Goal: Task Accomplishment & Management: Complete application form

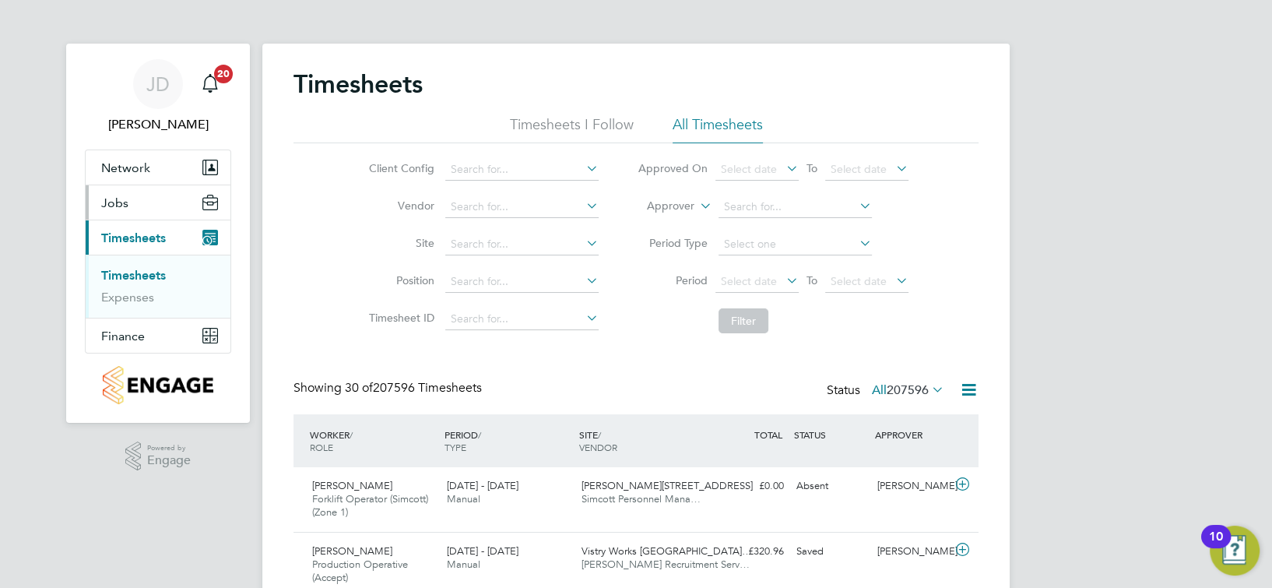
click at [129, 202] on button "Jobs" at bounding box center [158, 202] width 145 height 34
click at [150, 242] on link "Vacancies" at bounding box center [128, 240] width 55 height 15
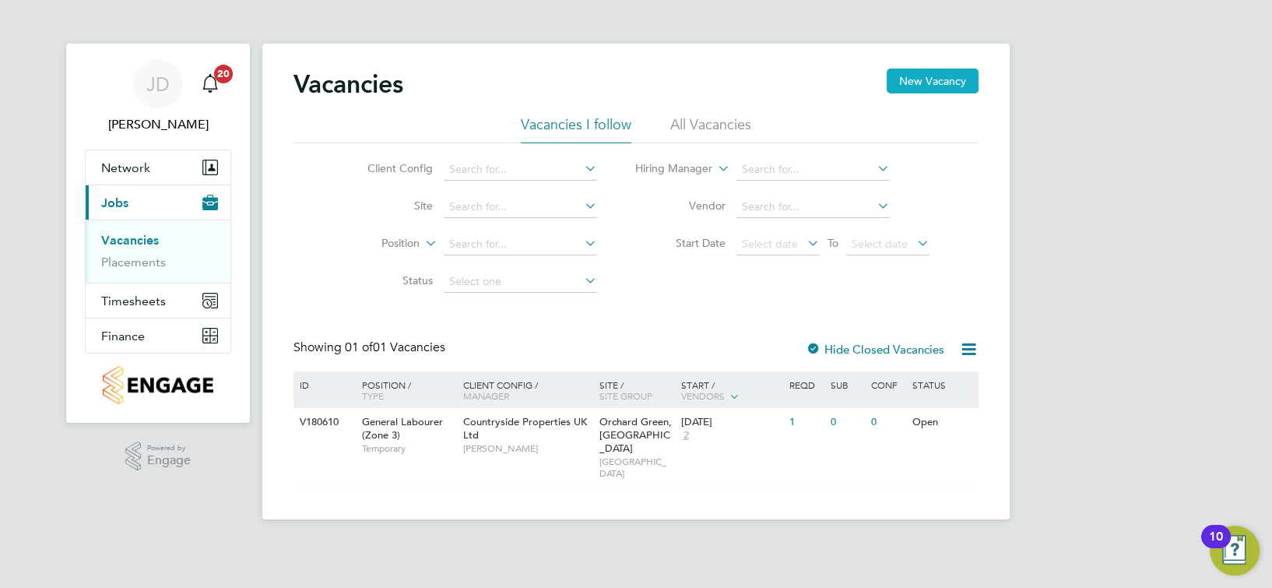
click at [956, 79] on button "New Vacancy" at bounding box center [932, 80] width 92 height 25
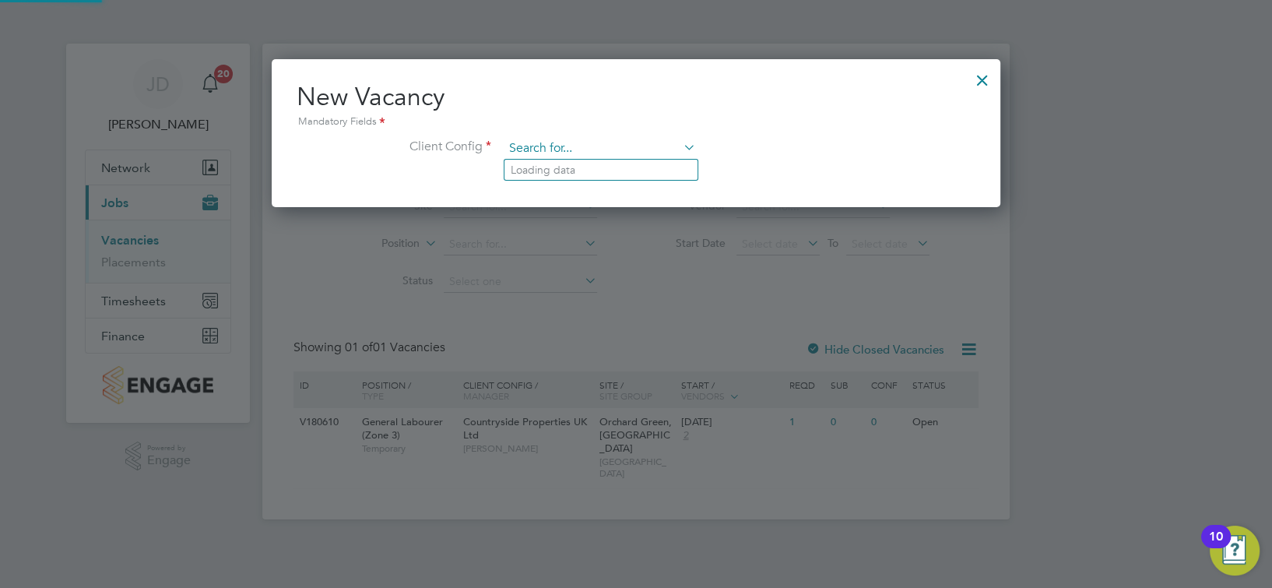
click at [588, 139] on input at bounding box center [600, 148] width 192 height 23
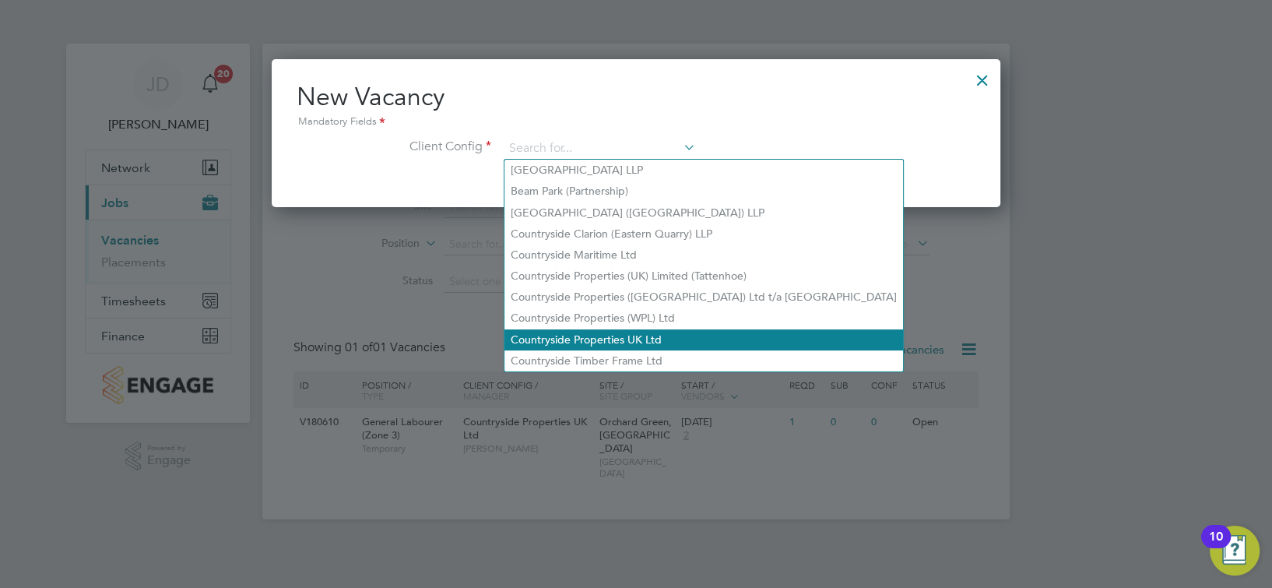
click at [606, 329] on li "Countryside Properties UK Ltd" at bounding box center [703, 339] width 398 height 21
type input "Countryside Properties UK Ltd"
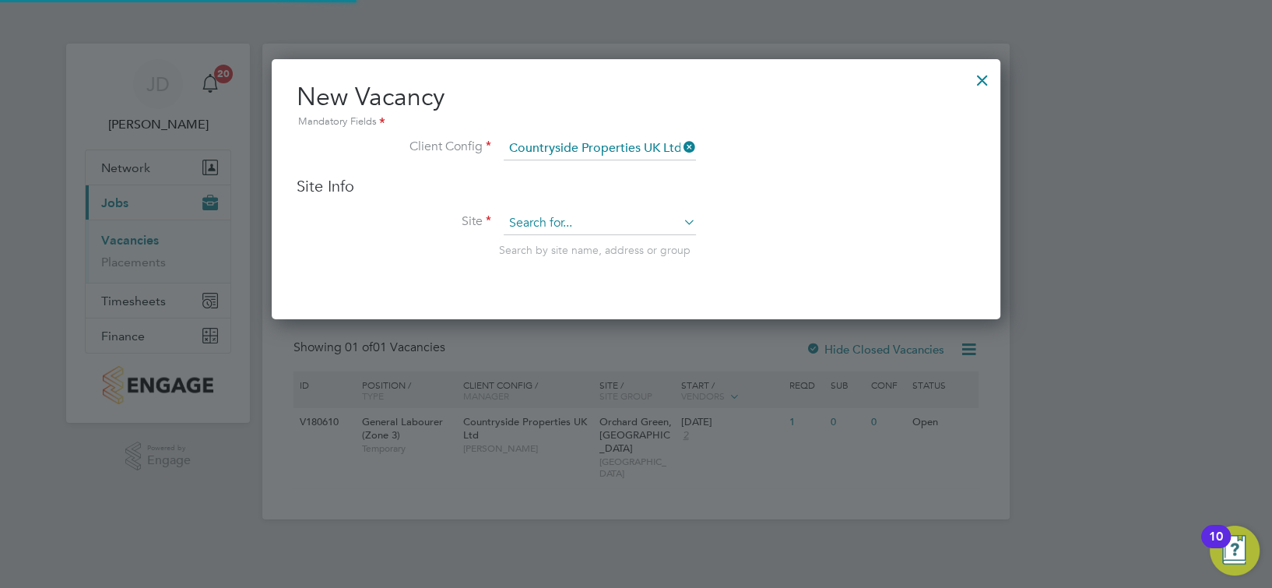
click at [579, 215] on input at bounding box center [600, 223] width 192 height 23
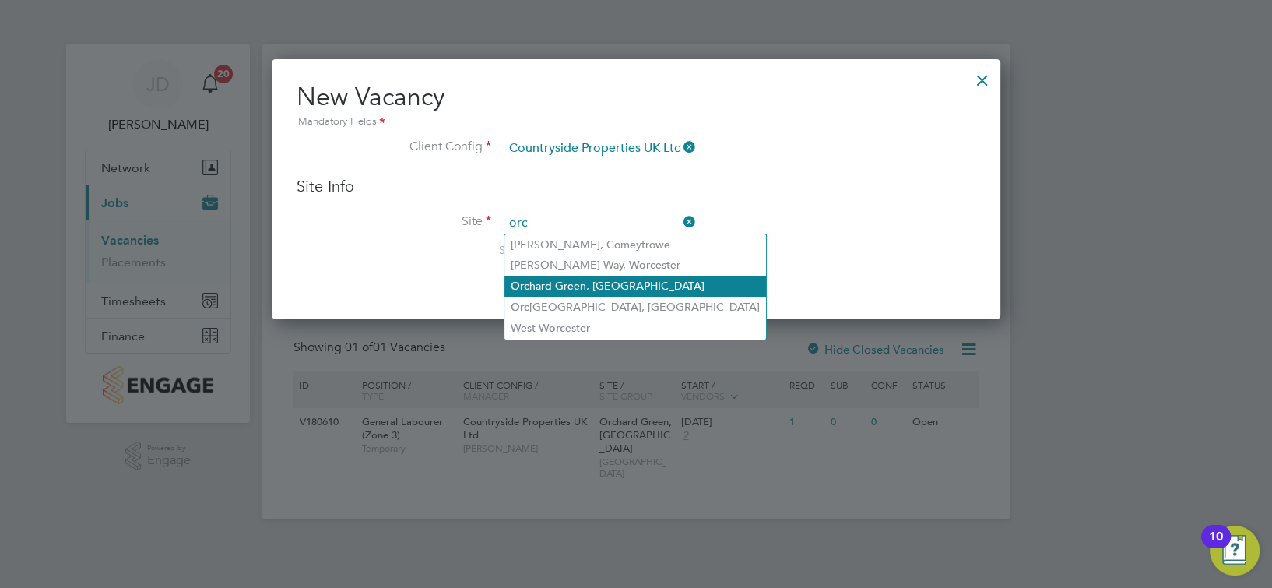
click at [611, 284] on li "Orc hard Green, [GEOGRAPHIC_DATA]" at bounding box center [635, 286] width 262 height 21
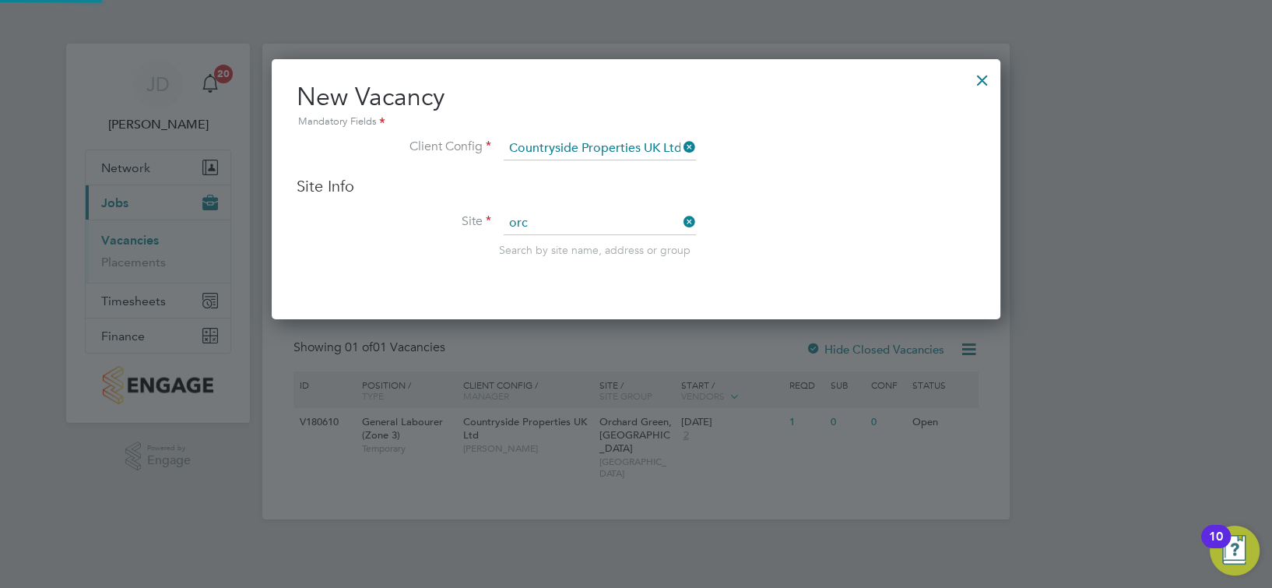
type input "Orchard Green, [GEOGRAPHIC_DATA]"
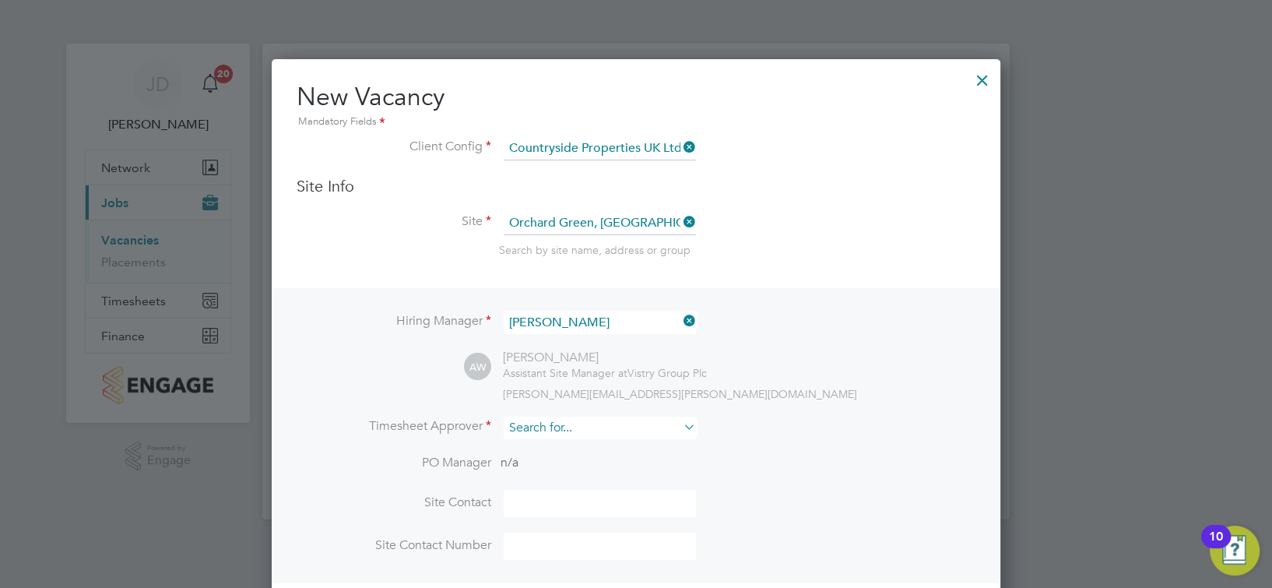
click at [532, 427] on input at bounding box center [600, 427] width 192 height 23
click at [570, 445] on li "[PERSON_NAME]" at bounding box center [600, 449] width 193 height 21
type input "[PERSON_NAME]"
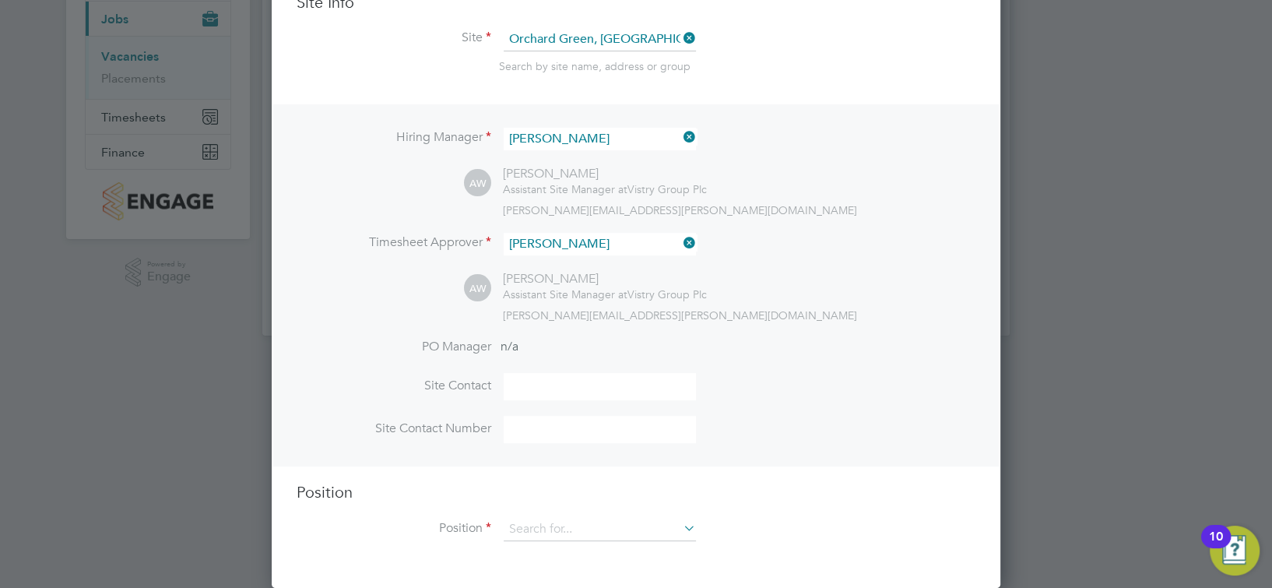
click at [568, 392] on input at bounding box center [600, 386] width 192 height 27
type input "[PERSON_NAME]"
type input "07821654854"
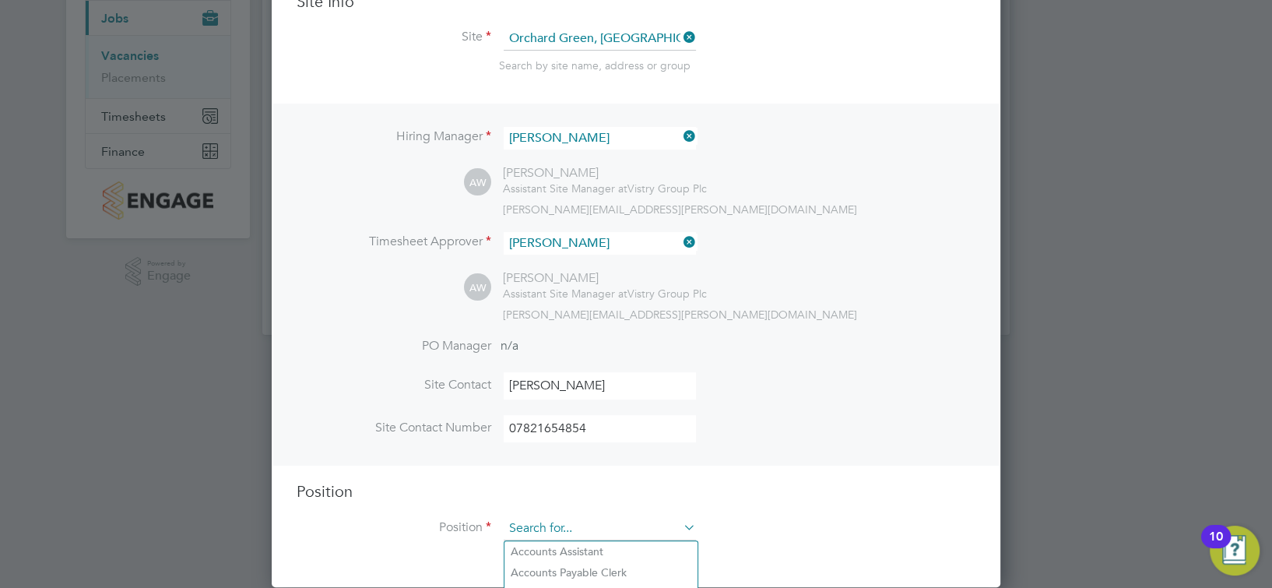
click at [599, 528] on input at bounding box center [600, 528] width 192 height 23
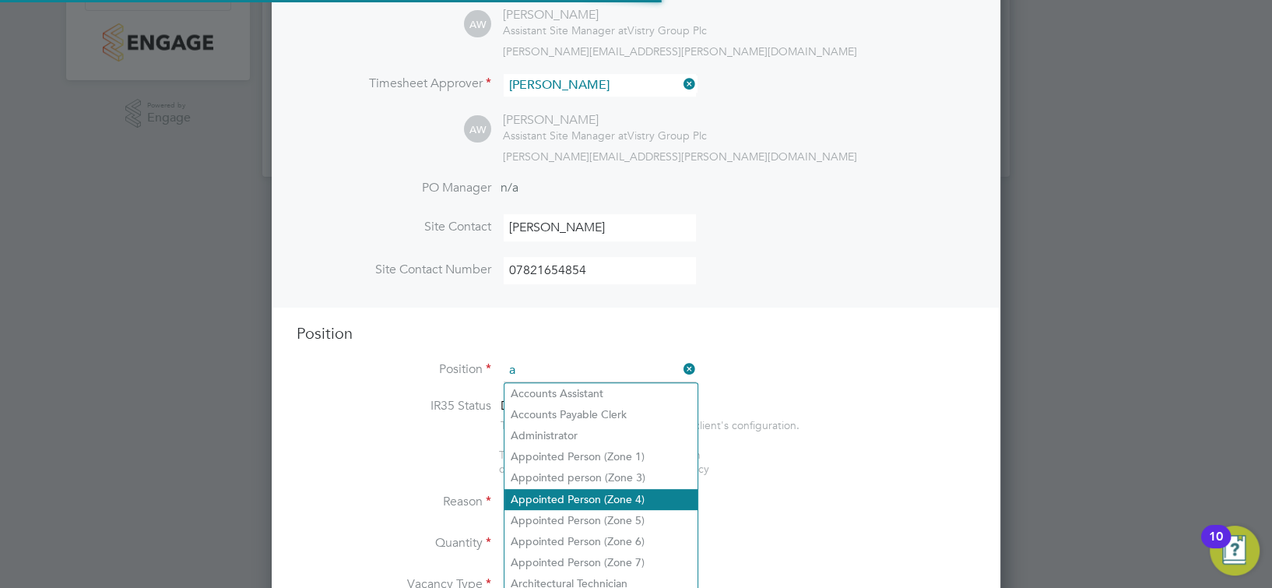
scroll to position [2233, 728]
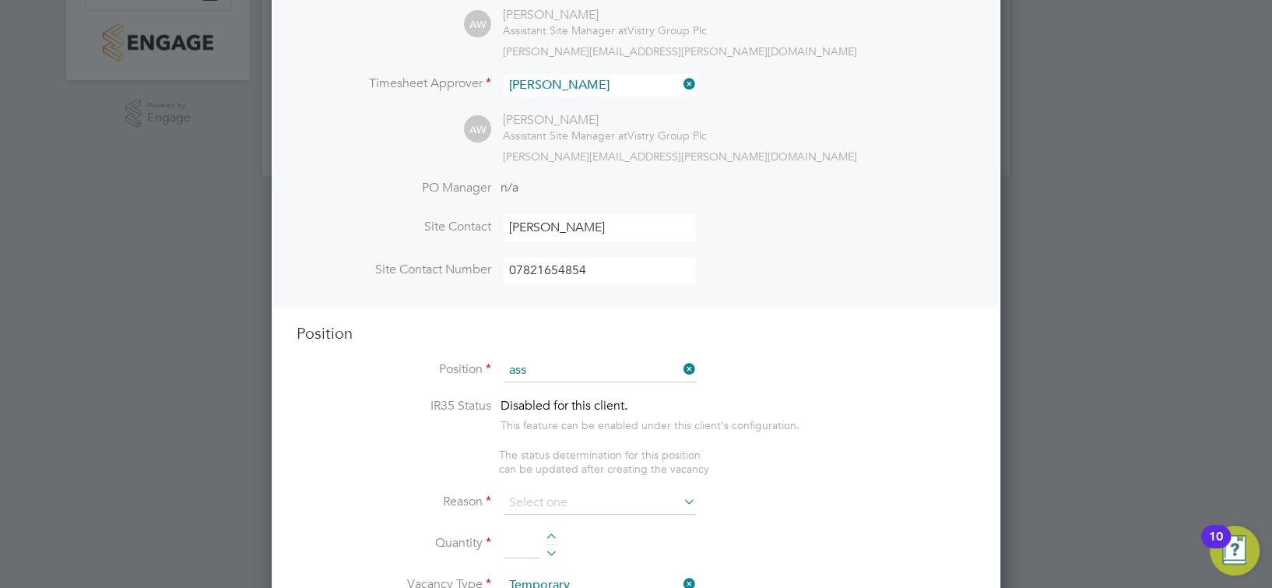
click at [623, 447] on li "Ass istant Site Manager" at bounding box center [600, 456] width 193 height 21
type input "Assistant Site Manager"
type textarea "• Loremipsum dol sitamet cons adi elitseddoeiu temp incid utlab etdolor ma aliq…"
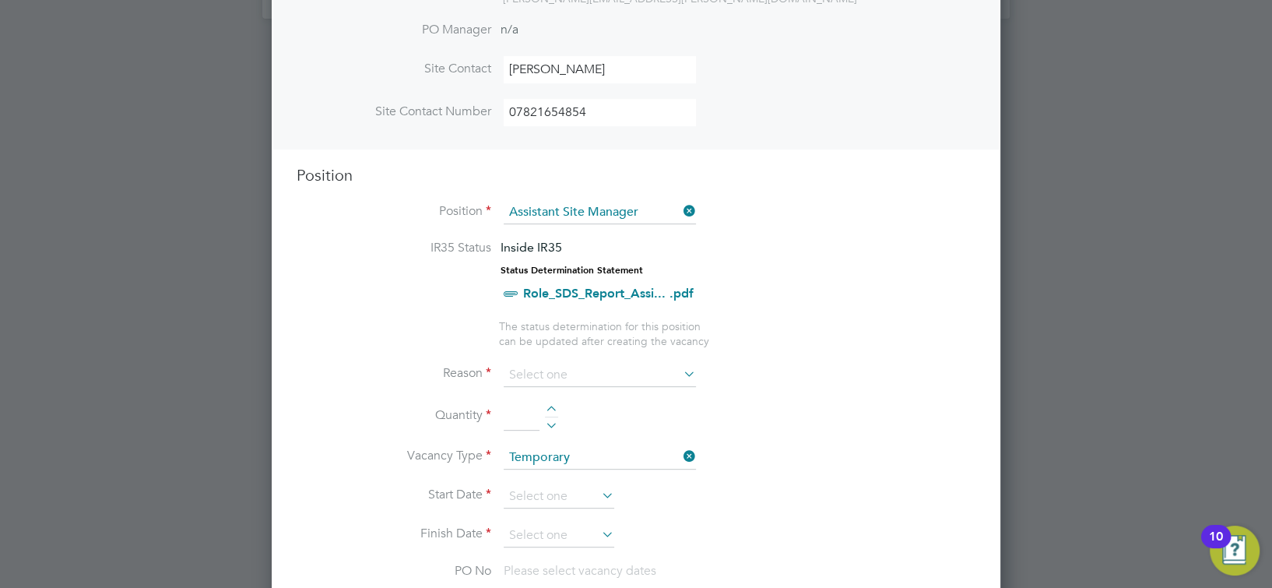
scroll to position [654, 0]
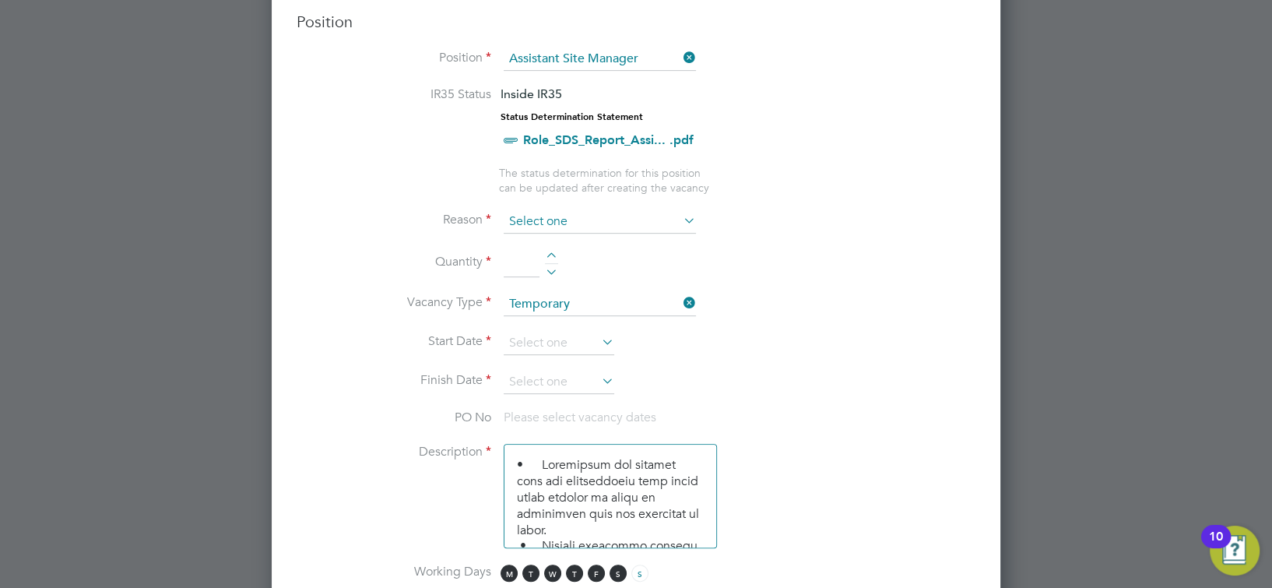
click at [597, 218] on input at bounding box center [600, 221] width 192 height 23
click at [579, 367] on li "Vacant Role" at bounding box center [600, 366] width 193 height 20
type input "Vacant Role"
click at [553, 255] on div at bounding box center [551, 257] width 13 height 11
type input "1"
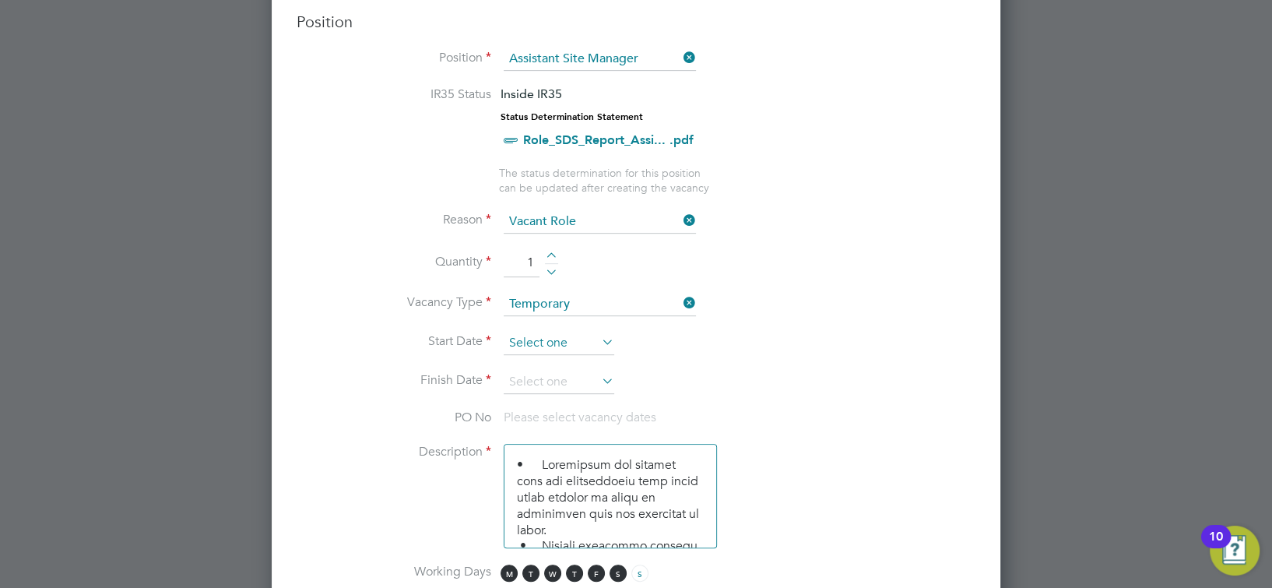
click at [561, 342] on input at bounding box center [559, 343] width 111 height 23
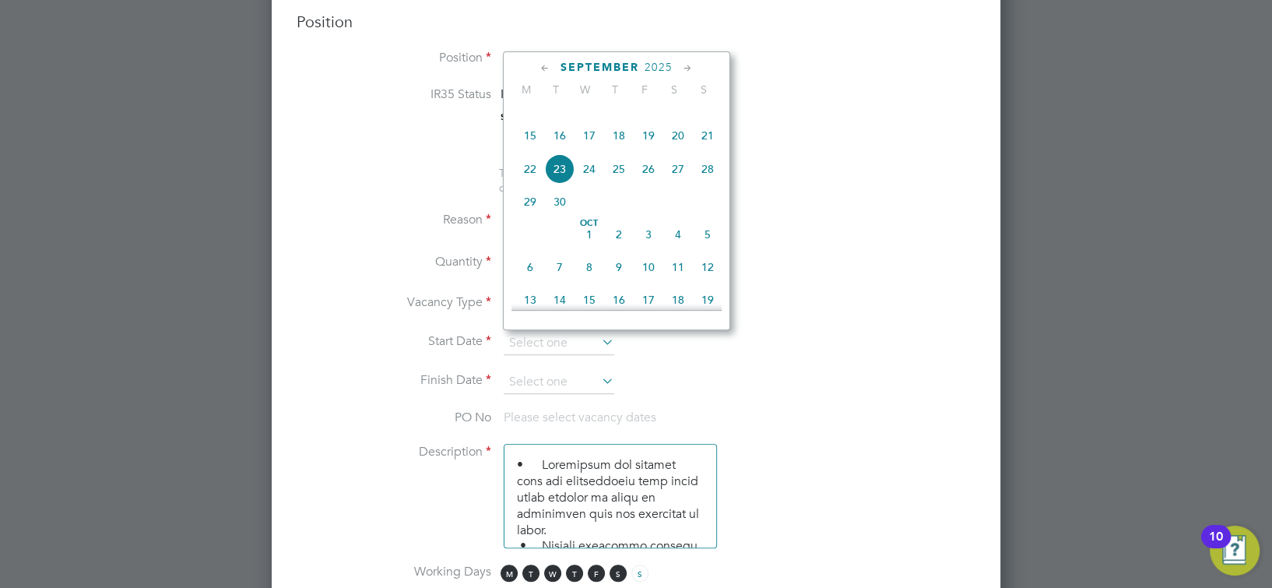
click at [856, 384] on li "Finish Date" at bounding box center [636, 389] width 679 height 39
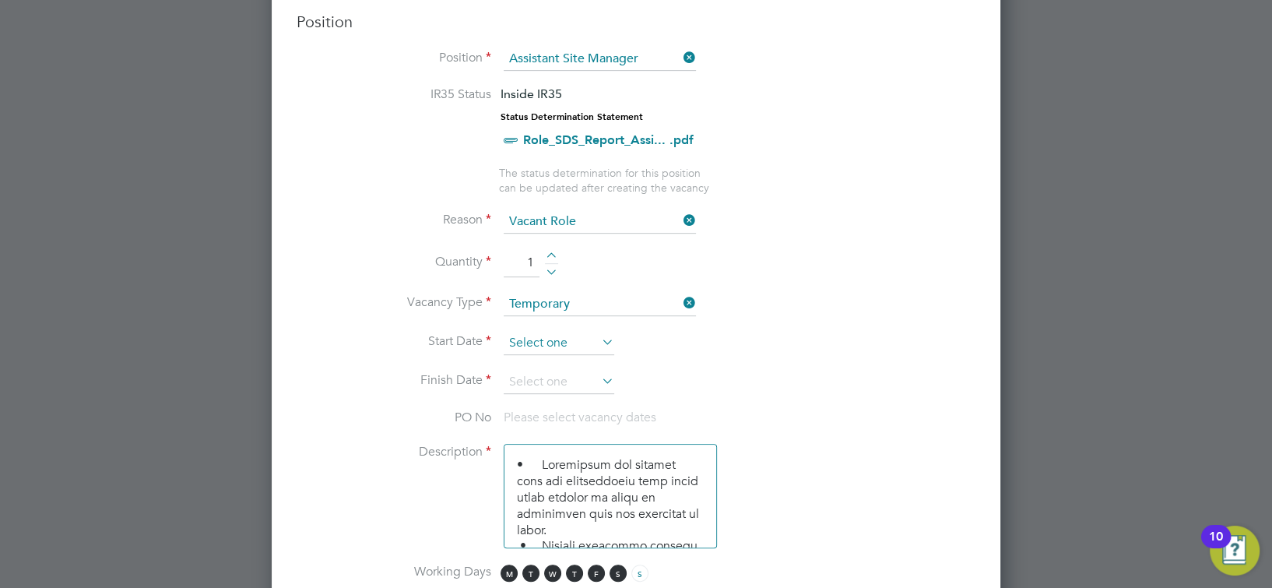
click at [592, 337] on input at bounding box center [559, 343] width 111 height 23
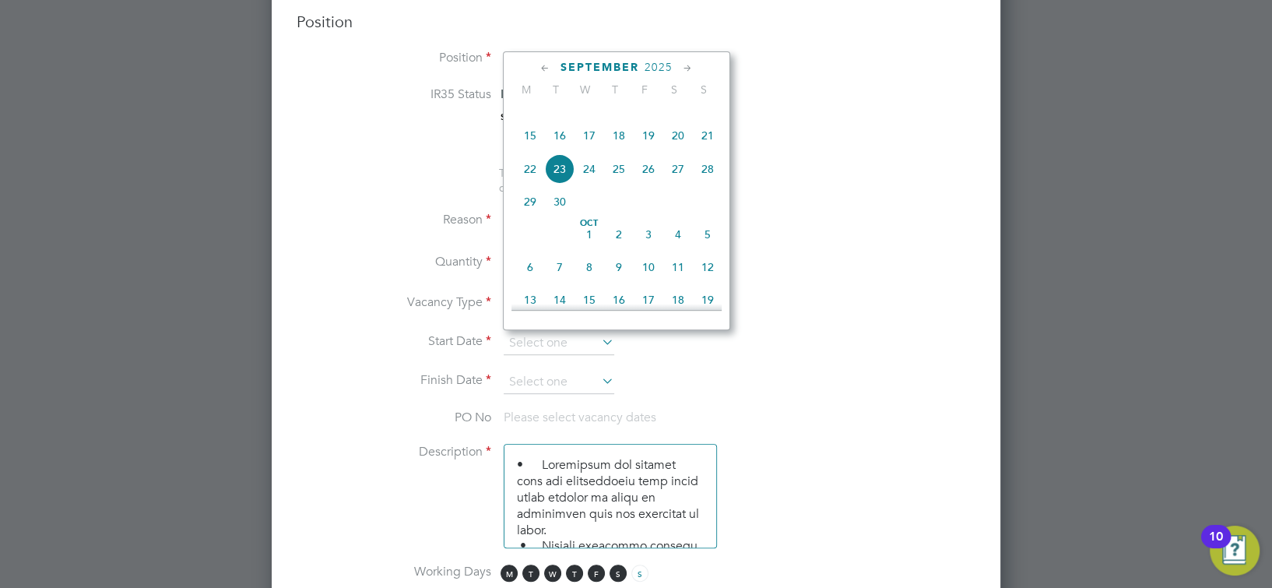
click at [532, 150] on span "15" at bounding box center [530, 136] width 30 height 30
type input "[DATE]"
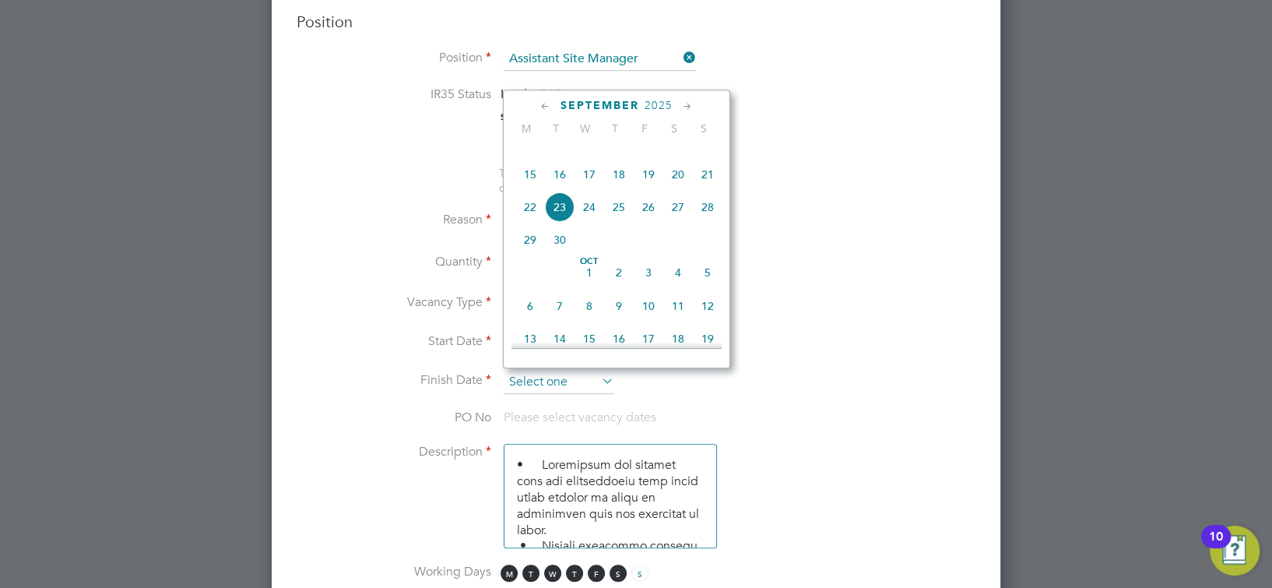
click at [576, 384] on input at bounding box center [559, 381] width 111 height 23
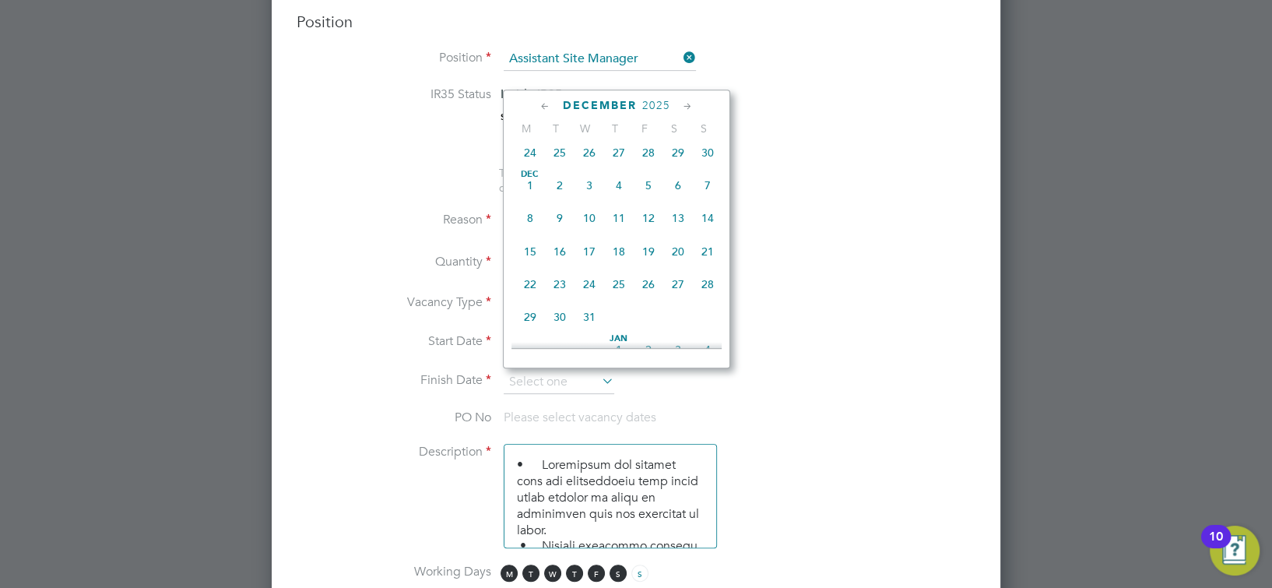
scroll to position [1100, 0]
click at [588, 195] on span "24" at bounding box center [589, 181] width 30 height 30
type input "[DATE]"
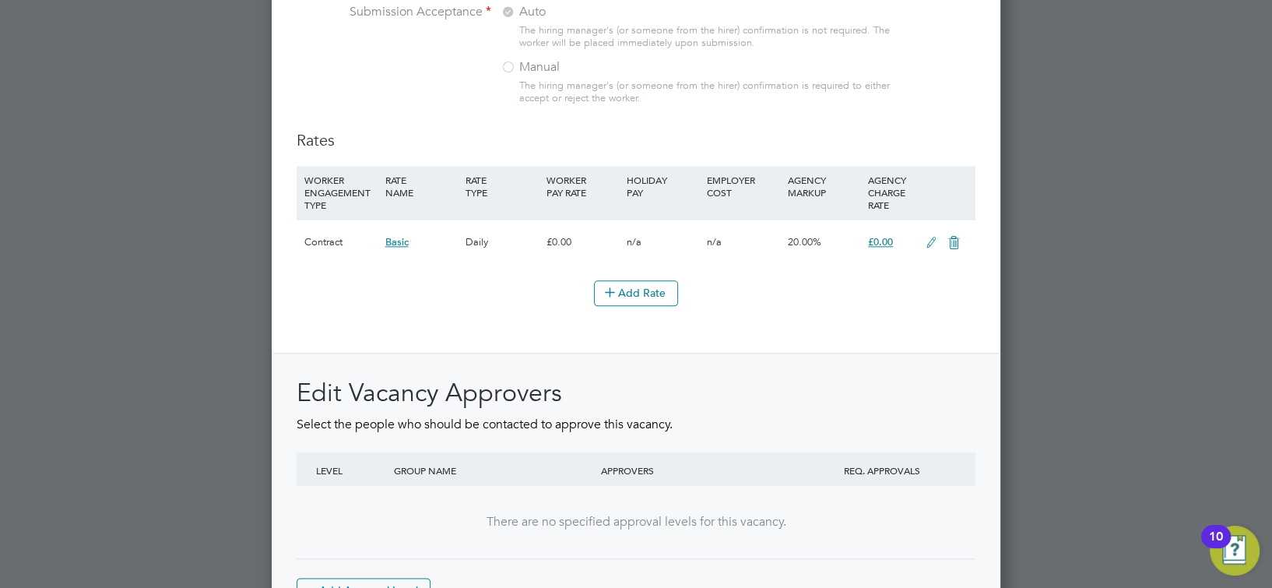
scroll to position [1842, 0]
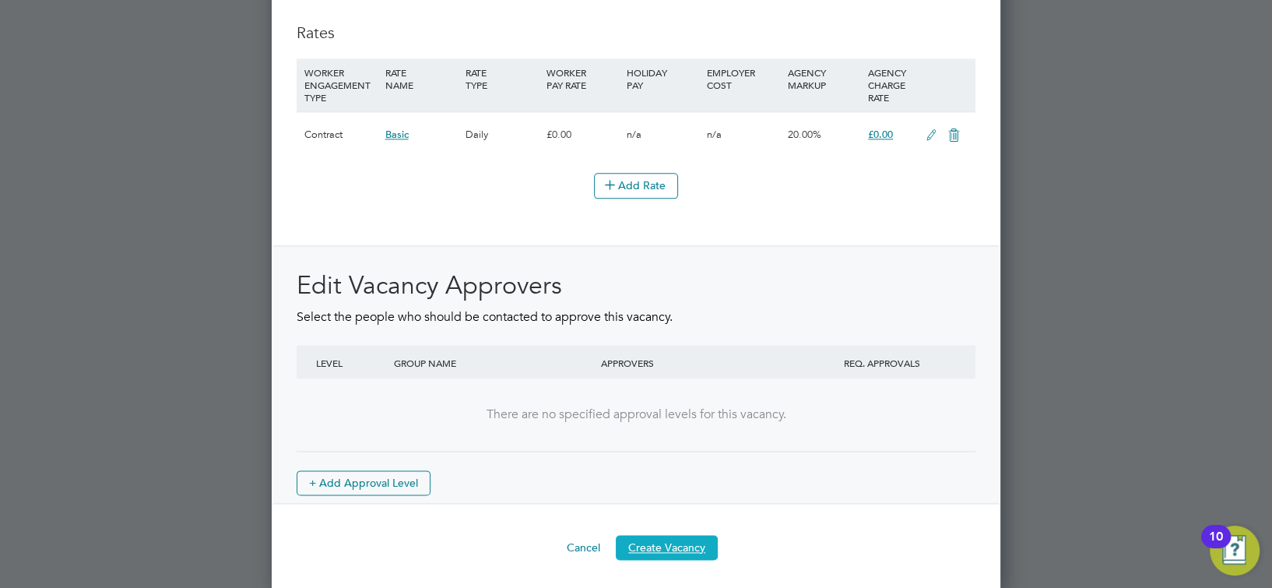
click at [681, 539] on button "Create Vacancy" at bounding box center [667, 547] width 102 height 25
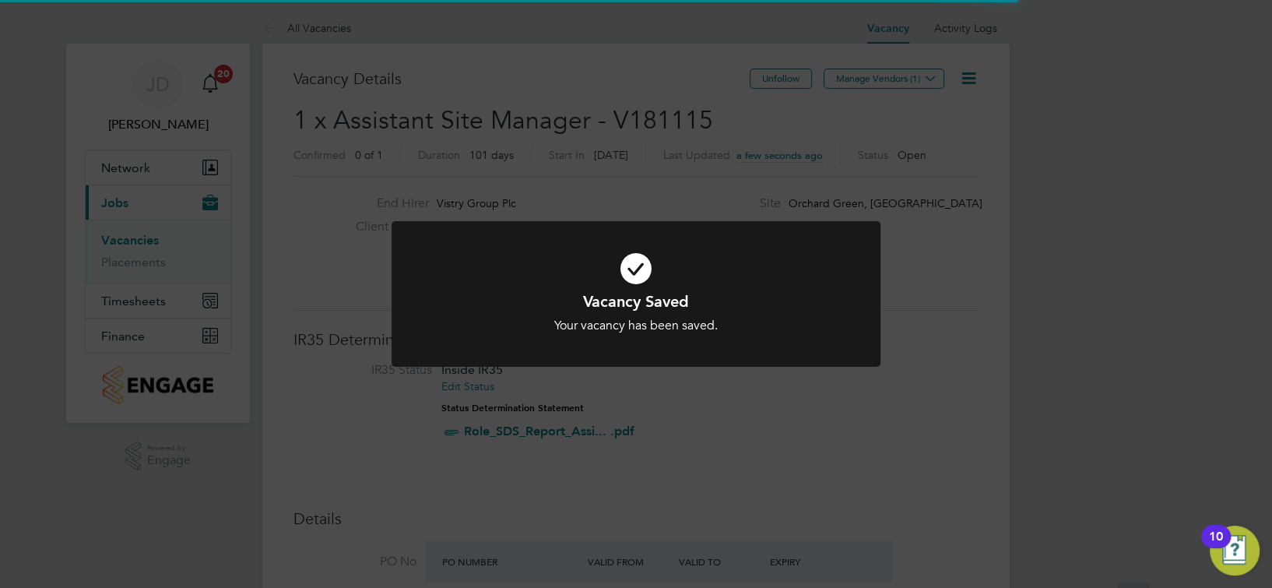
scroll to position [8, 8]
click at [769, 330] on div "Your vacancy has been saved." at bounding box center [636, 326] width 405 height 16
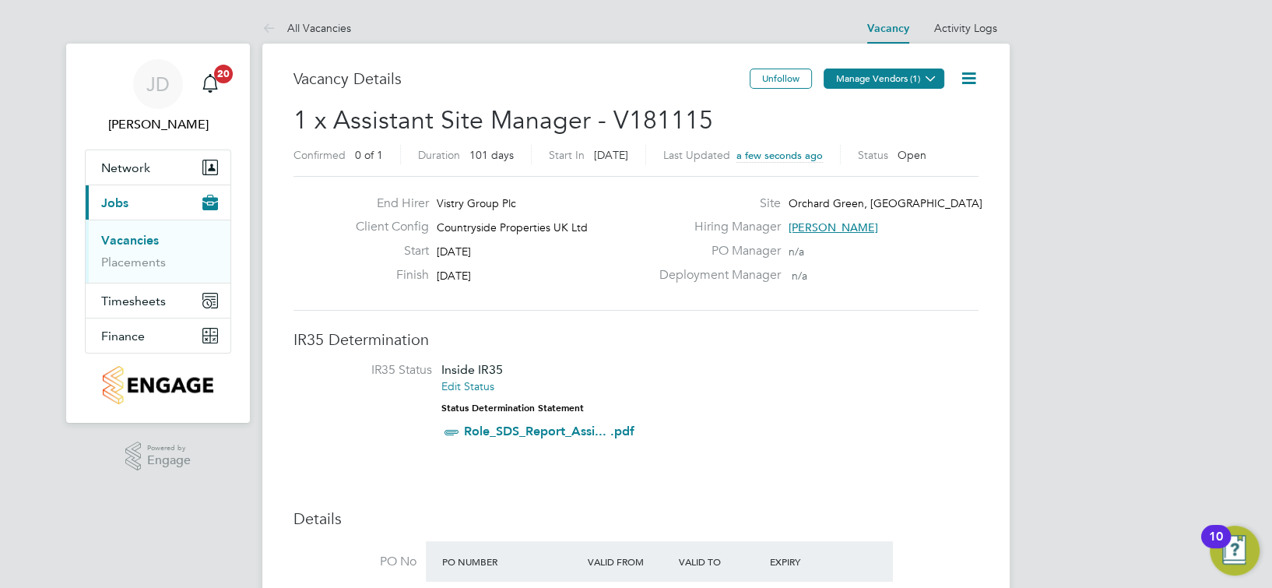
click at [902, 87] on button "Manage Vendors (1)" at bounding box center [883, 78] width 121 height 20
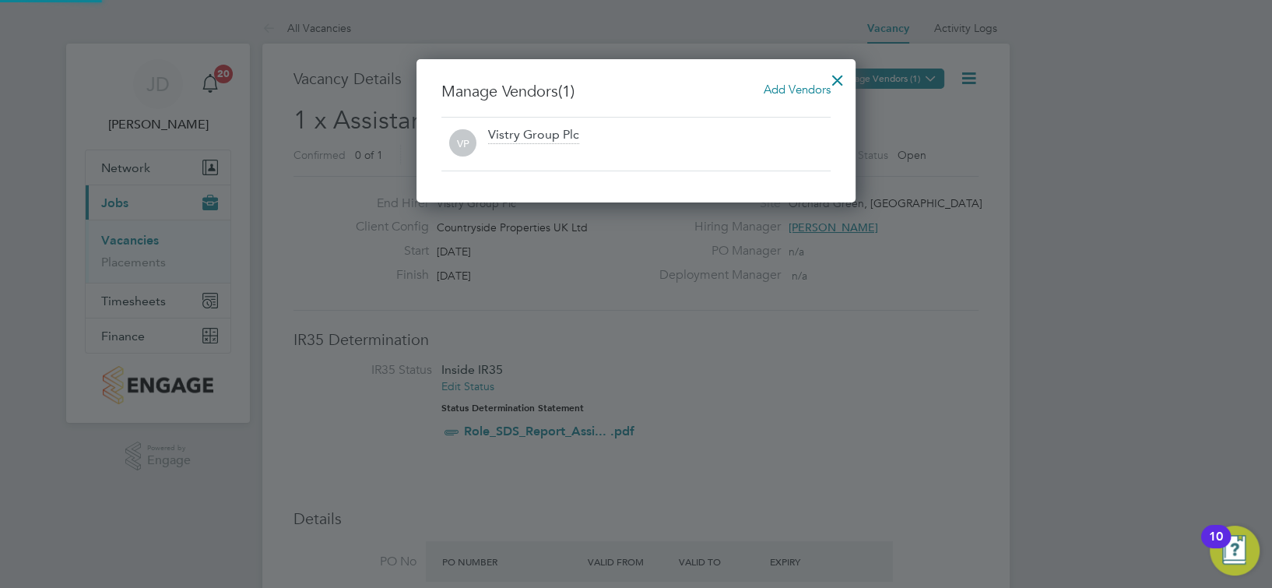
scroll to position [143, 439]
click at [779, 90] on span "Add Vendors" at bounding box center [797, 89] width 67 height 15
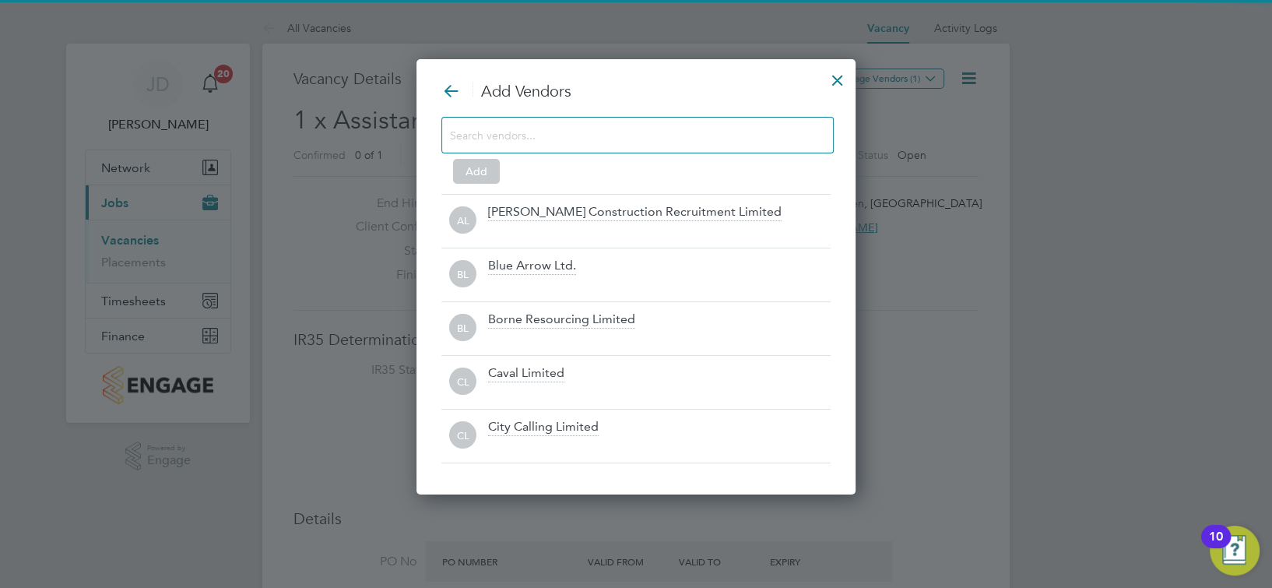
scroll to position [435, 439]
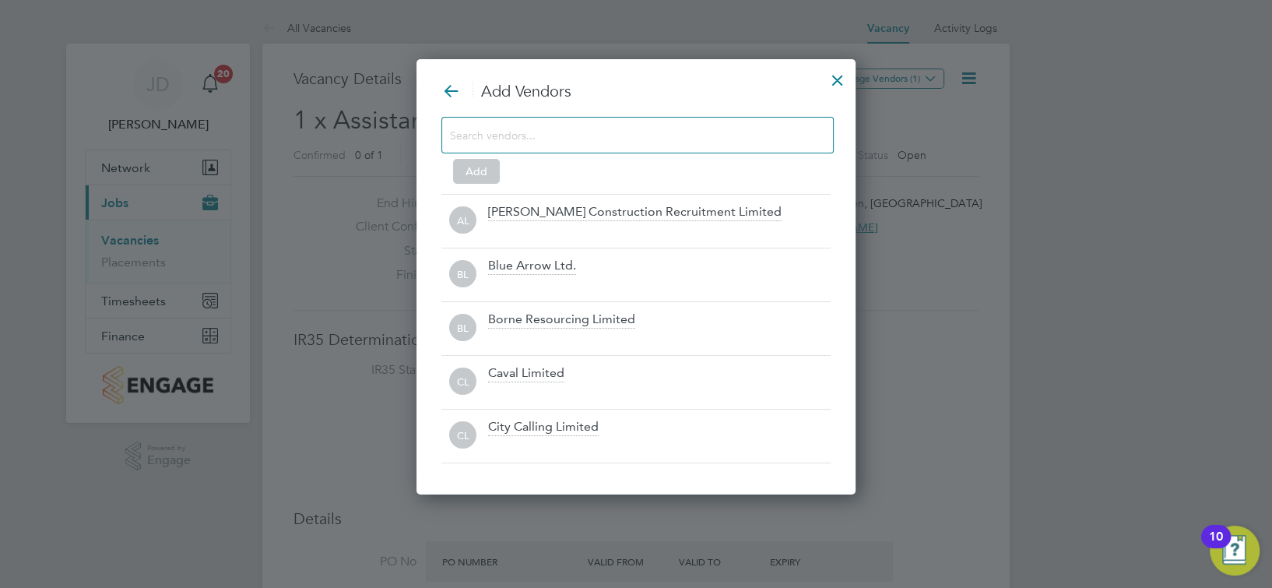
click at [564, 143] on input at bounding box center [625, 135] width 350 height 20
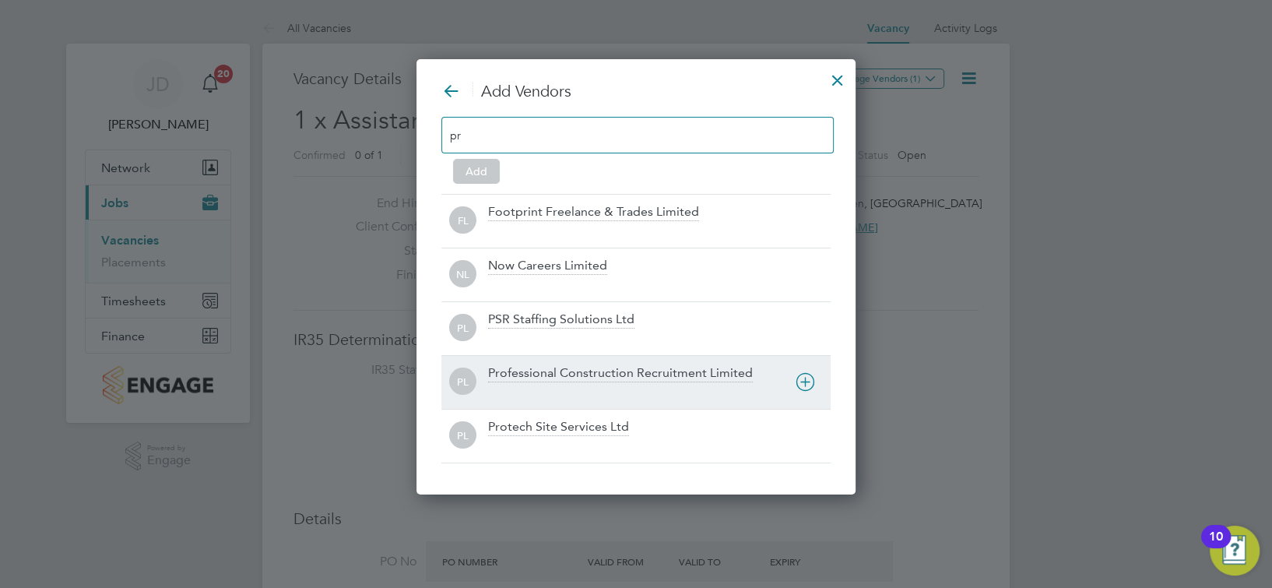
type input "pr"
click at [602, 371] on div "Professional Construction Recruitment Limited" at bounding box center [620, 373] width 265 height 17
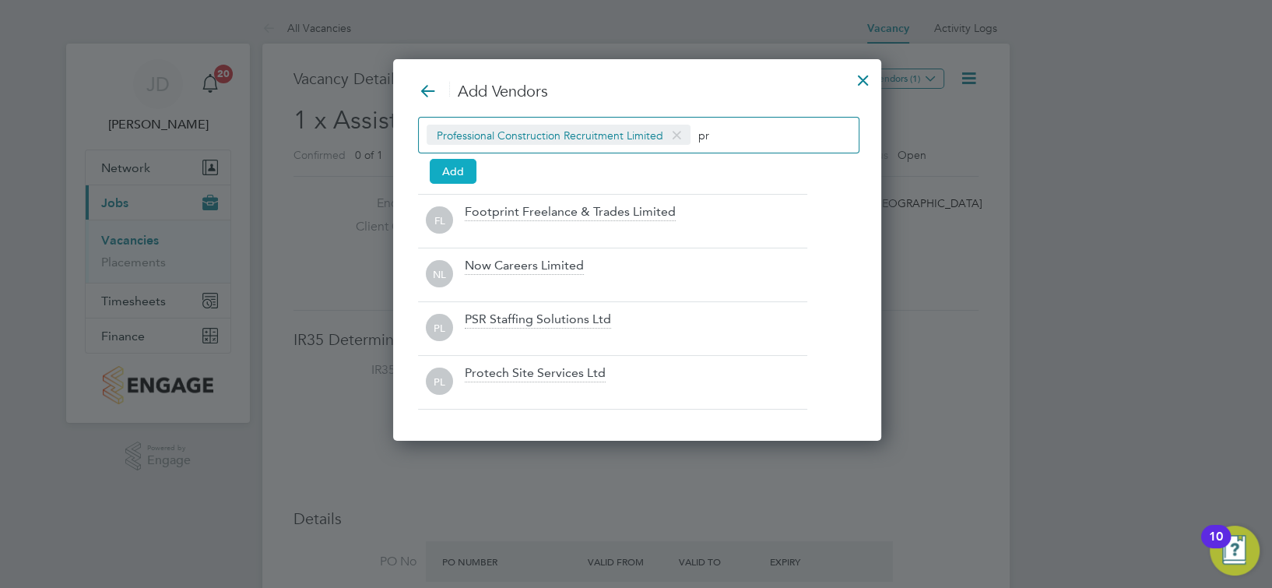
click at [448, 160] on button "Add" at bounding box center [453, 171] width 47 height 25
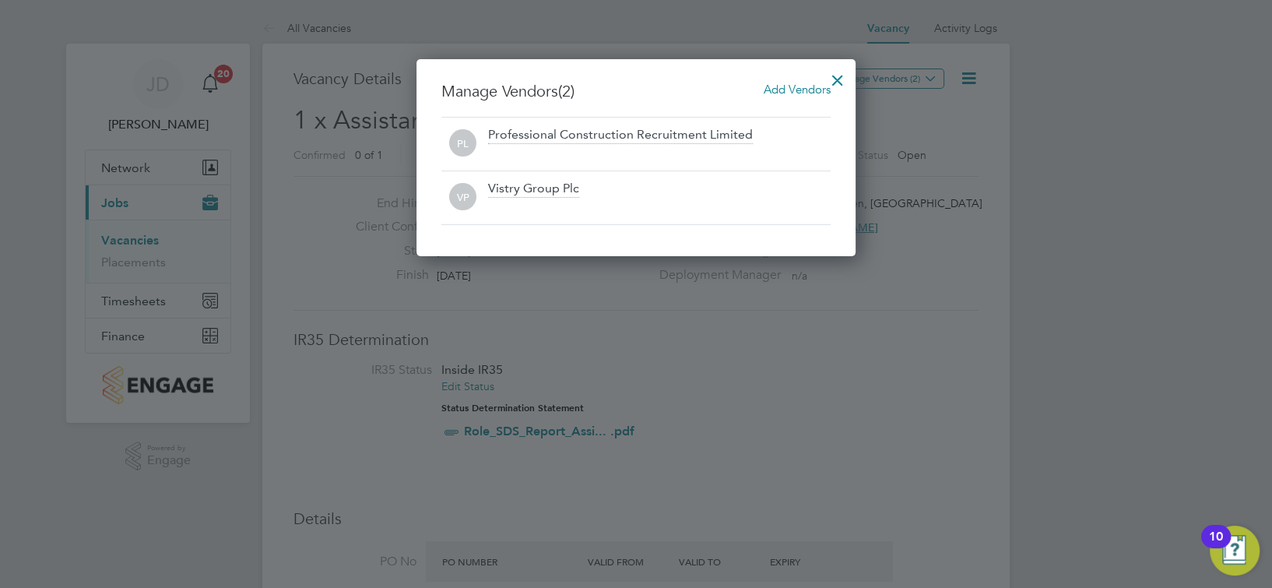
click at [842, 75] on div at bounding box center [837, 76] width 28 height 28
